Goal: Task Accomplishment & Management: Use online tool/utility

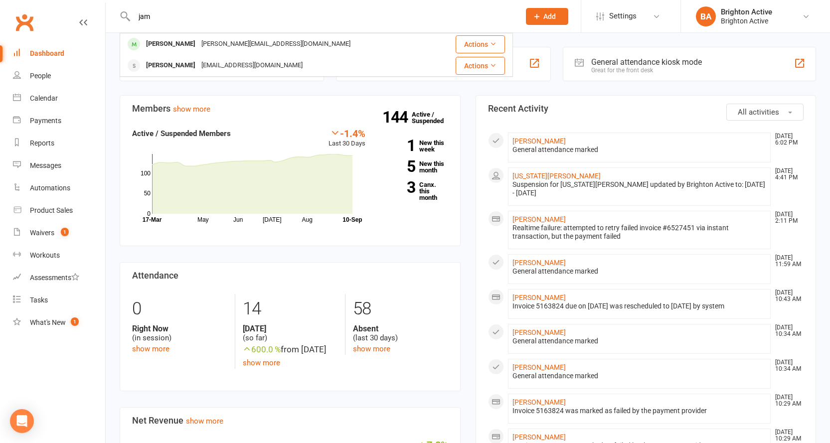
type input "jam"
click at [242, 43] on div "[PERSON_NAME][EMAIL_ADDRESS][DOMAIN_NAME]" at bounding box center [275, 44] width 155 height 14
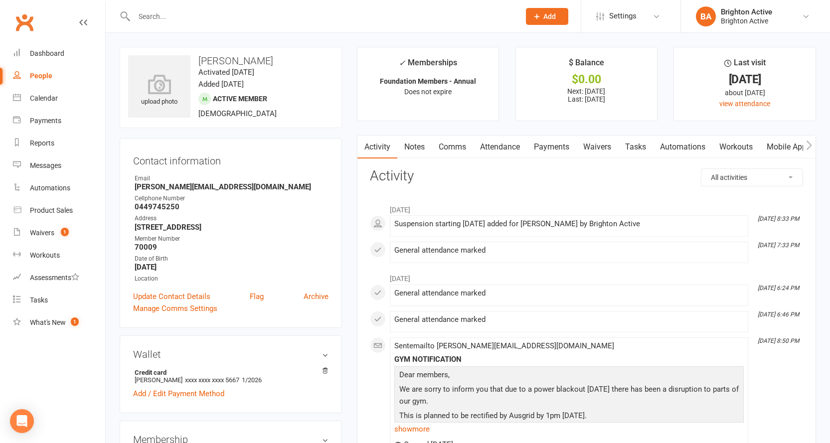
click at [162, 18] on input "text" at bounding box center [322, 16] width 382 height 14
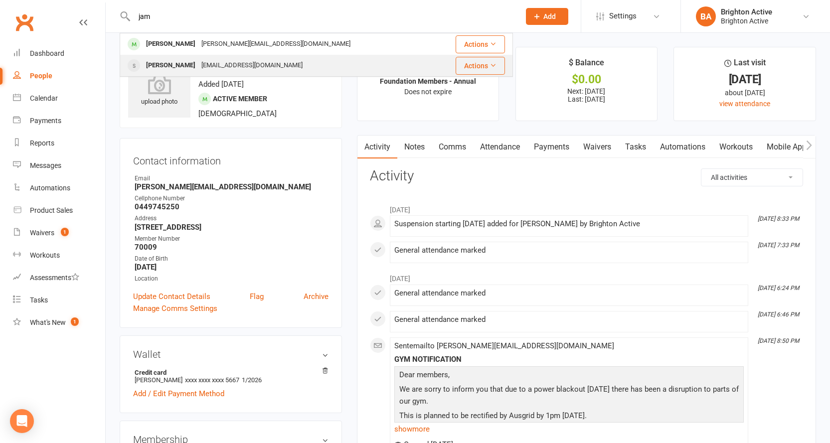
type input "jam"
click at [198, 59] on div "jamile_i@hotmail.com" at bounding box center [251, 65] width 107 height 14
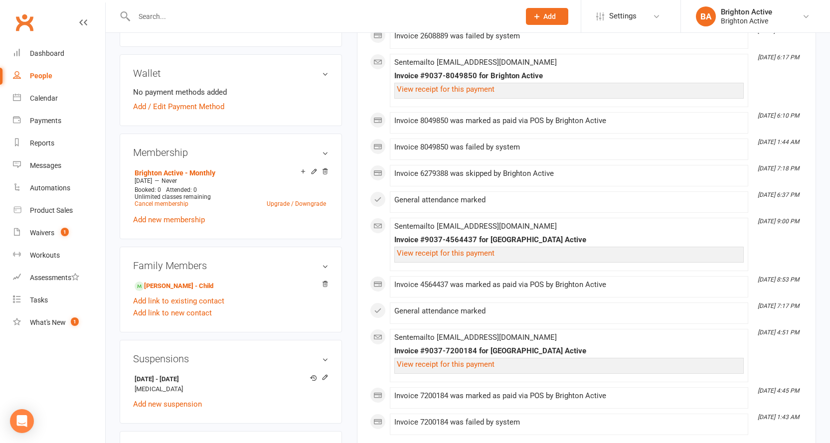
scroll to position [349, 0]
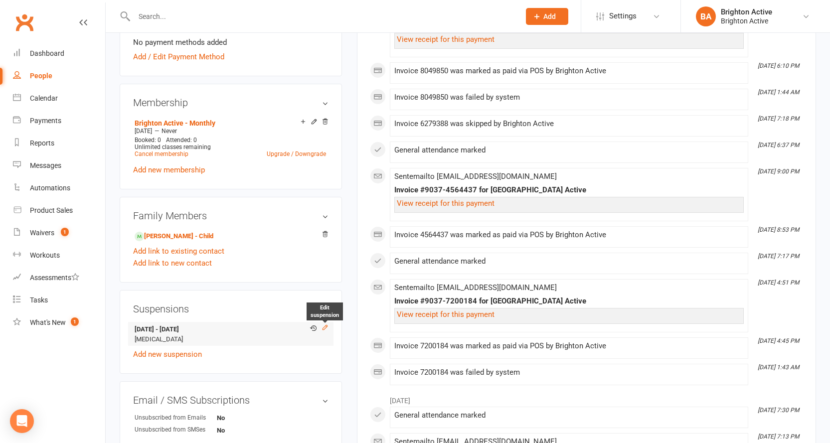
click at [326, 326] on icon at bounding box center [324, 327] width 4 height 4
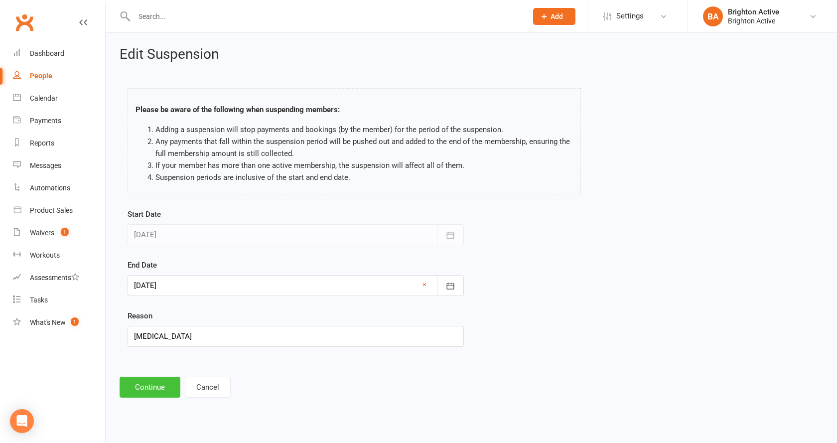
click at [156, 390] on button "Continue" at bounding box center [150, 387] width 61 height 21
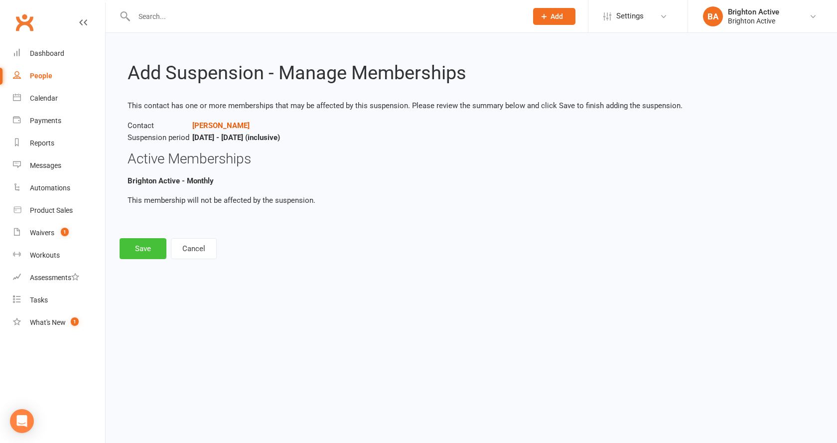
click at [133, 246] on button "Save" at bounding box center [143, 248] width 47 height 21
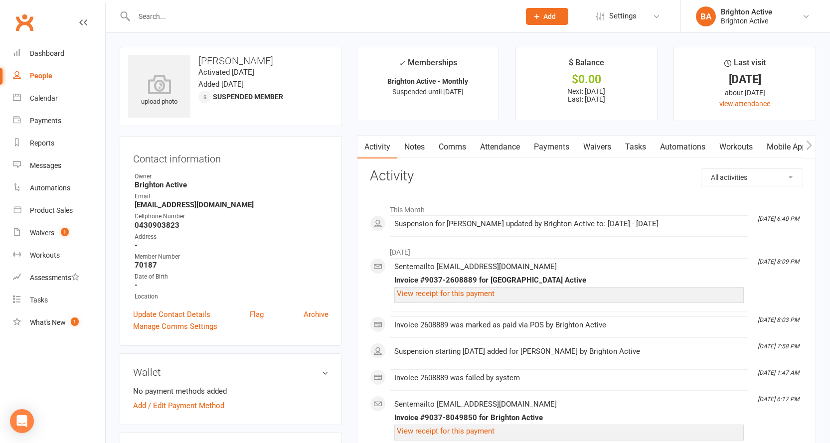
click at [551, 144] on link "Payments" at bounding box center [551, 147] width 49 height 23
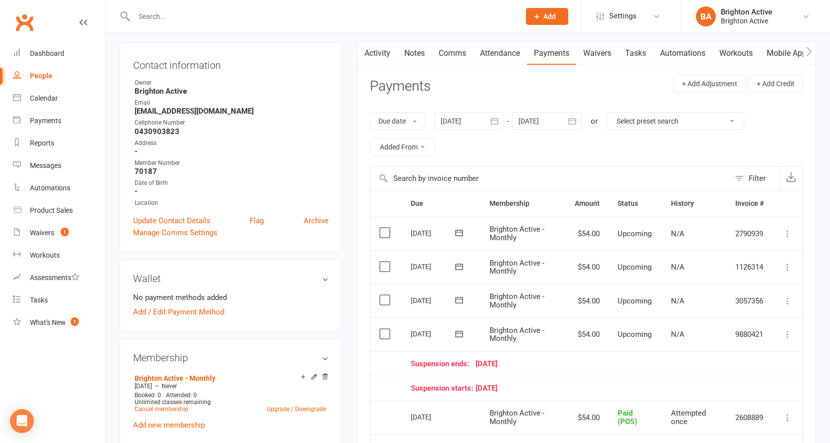
scroll to position [199, 0]
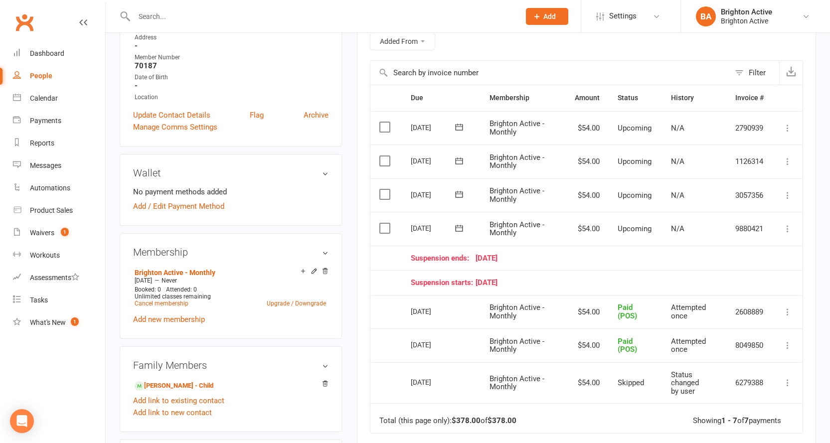
click at [789, 233] on icon at bounding box center [787, 229] width 10 height 10
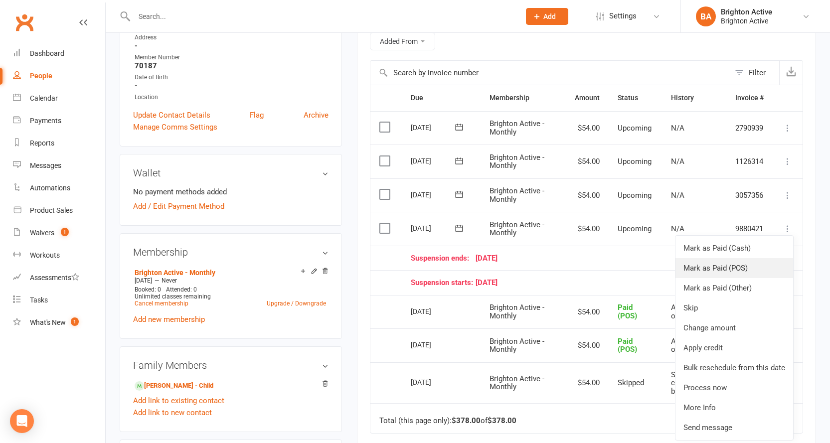
click at [742, 267] on link "Mark as Paid (POS)" at bounding box center [734, 268] width 118 height 20
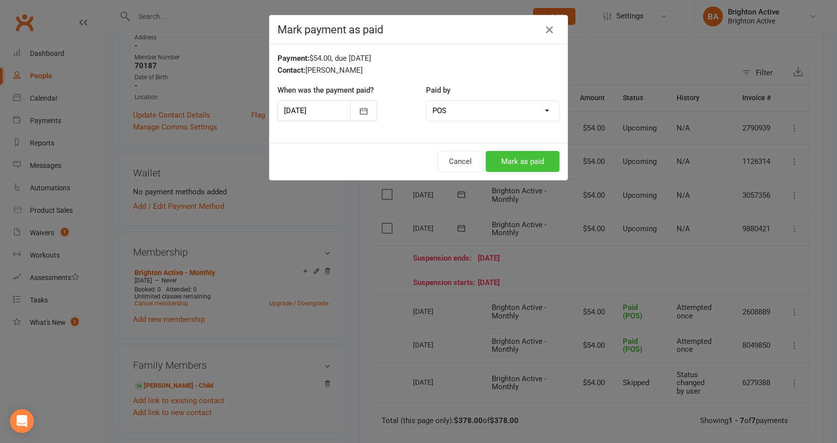
click at [507, 164] on button "Mark as paid" at bounding box center [523, 161] width 74 height 21
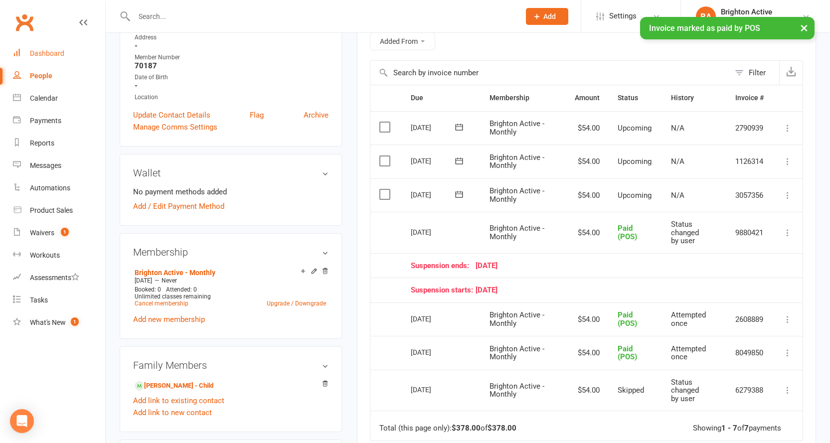
click at [42, 56] on div "Dashboard" at bounding box center [47, 53] width 34 height 8
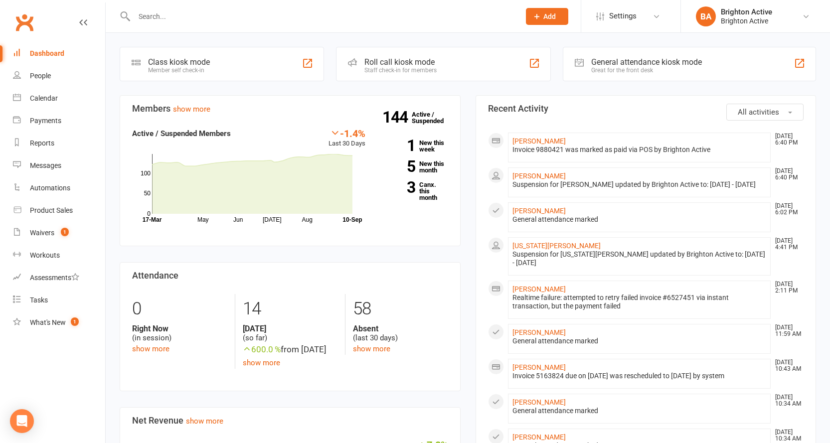
click at [13, 42] on link "Dashboard" at bounding box center [59, 53] width 92 height 22
click at [707, 65] on div "General attendance kiosk mode Great for the front desk" at bounding box center [689, 64] width 253 height 34
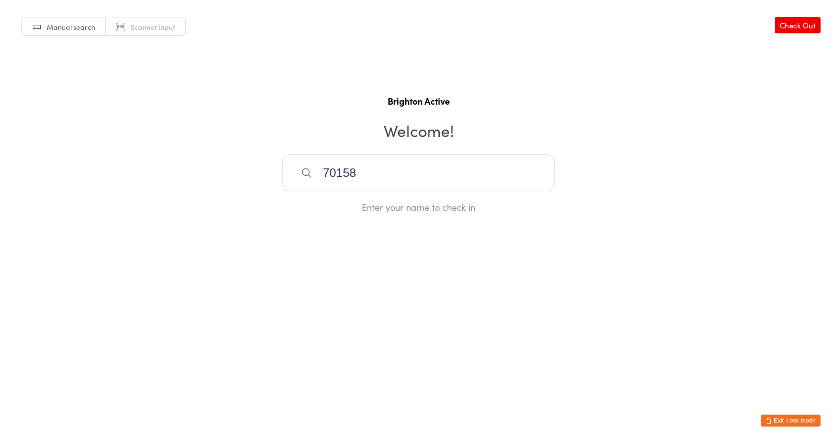
type input "70158"
click at [366, 213] on div "[PERSON_NAME]" at bounding box center [419, 205] width 272 height 26
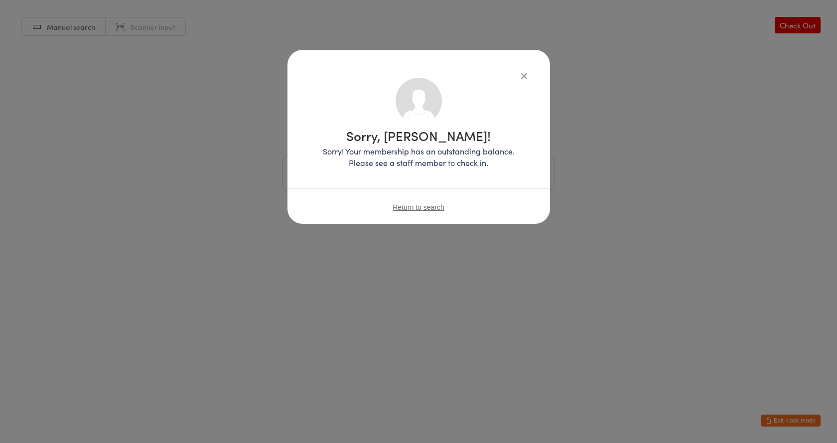
click at [427, 209] on span "Return to search" at bounding box center [419, 207] width 52 height 8
